Goal: Task Accomplishment & Management: Manage account settings

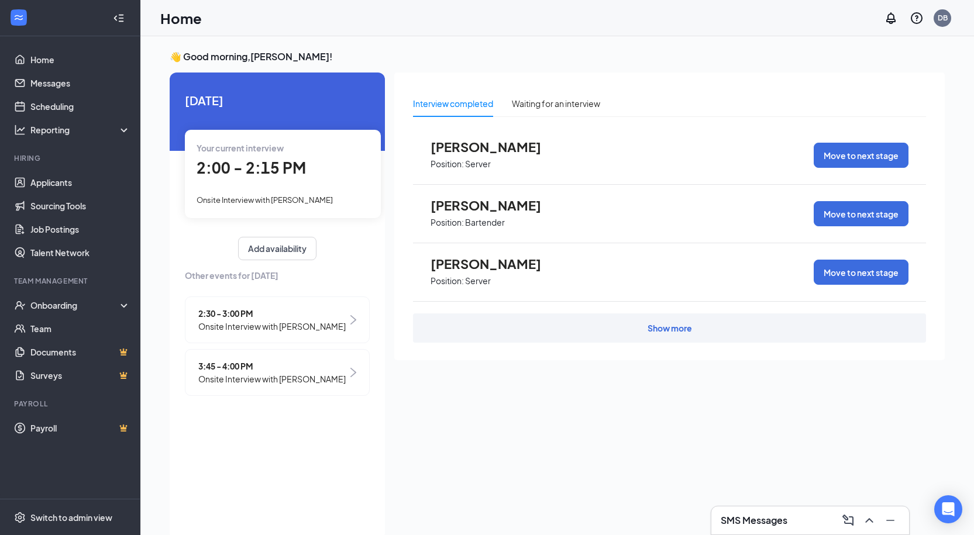
click at [294, 173] on span "2:00 - 2:15 PM" at bounding box center [251, 167] width 109 height 19
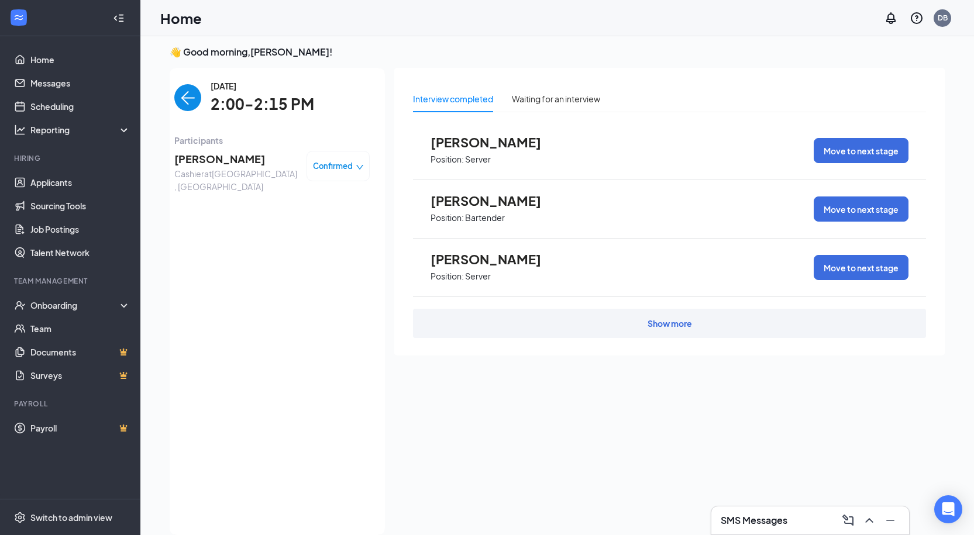
click at [217, 160] on span "[PERSON_NAME]" at bounding box center [235, 159] width 123 height 16
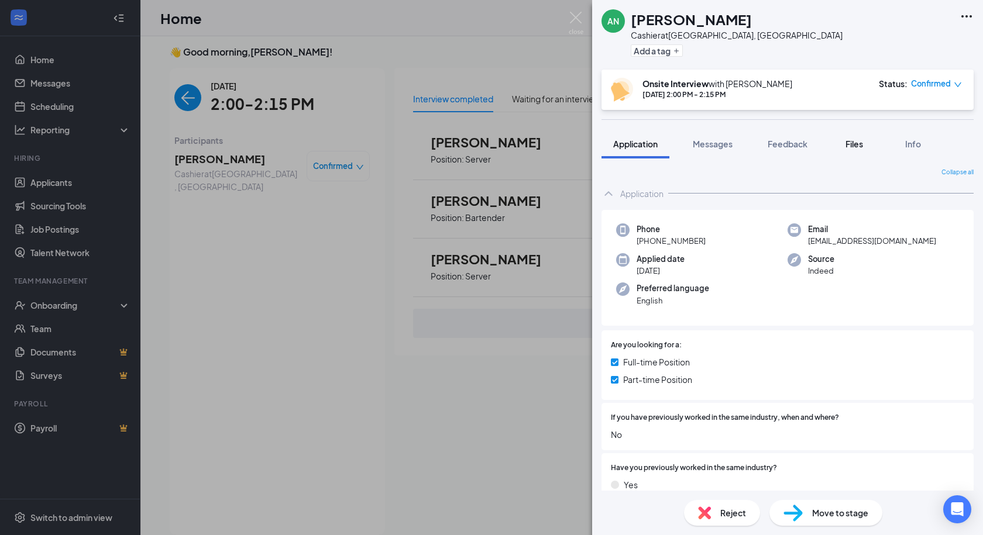
click at [852, 143] on span "Files" at bounding box center [854, 144] width 18 height 11
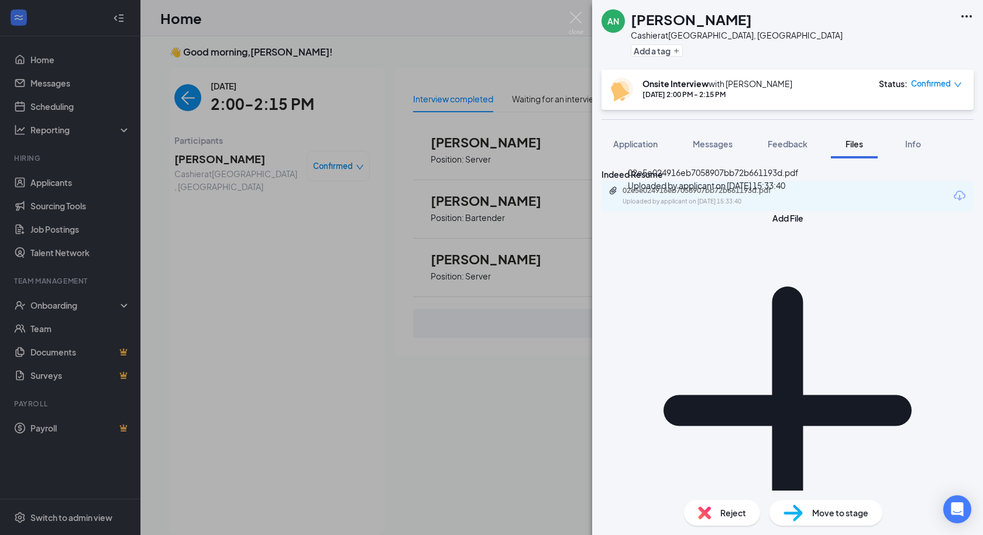
click at [717, 195] on div "02e5e024916eb7058907bb72b661193d.pdf" at bounding box center [704, 190] width 164 height 9
click at [343, 260] on div "AN [PERSON_NAME] Cashier at [GEOGRAPHIC_DATA], [GEOGRAPHIC_DATA] Add a tag Onsi…" at bounding box center [491, 267] width 983 height 535
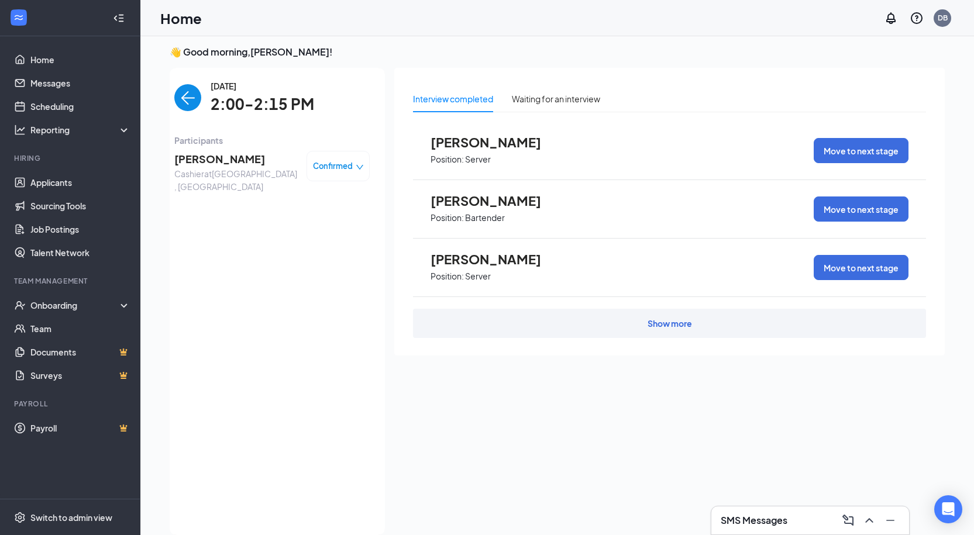
click at [269, 263] on div "[DATE] 2:00-2:15 PM Participants [PERSON_NAME] Cashier at [GEOGRAPHIC_DATA], [G…" at bounding box center [271, 302] width 195 height 444
click at [200, 101] on img "back-button" at bounding box center [187, 97] width 27 height 27
